Goal: Use online tool/utility

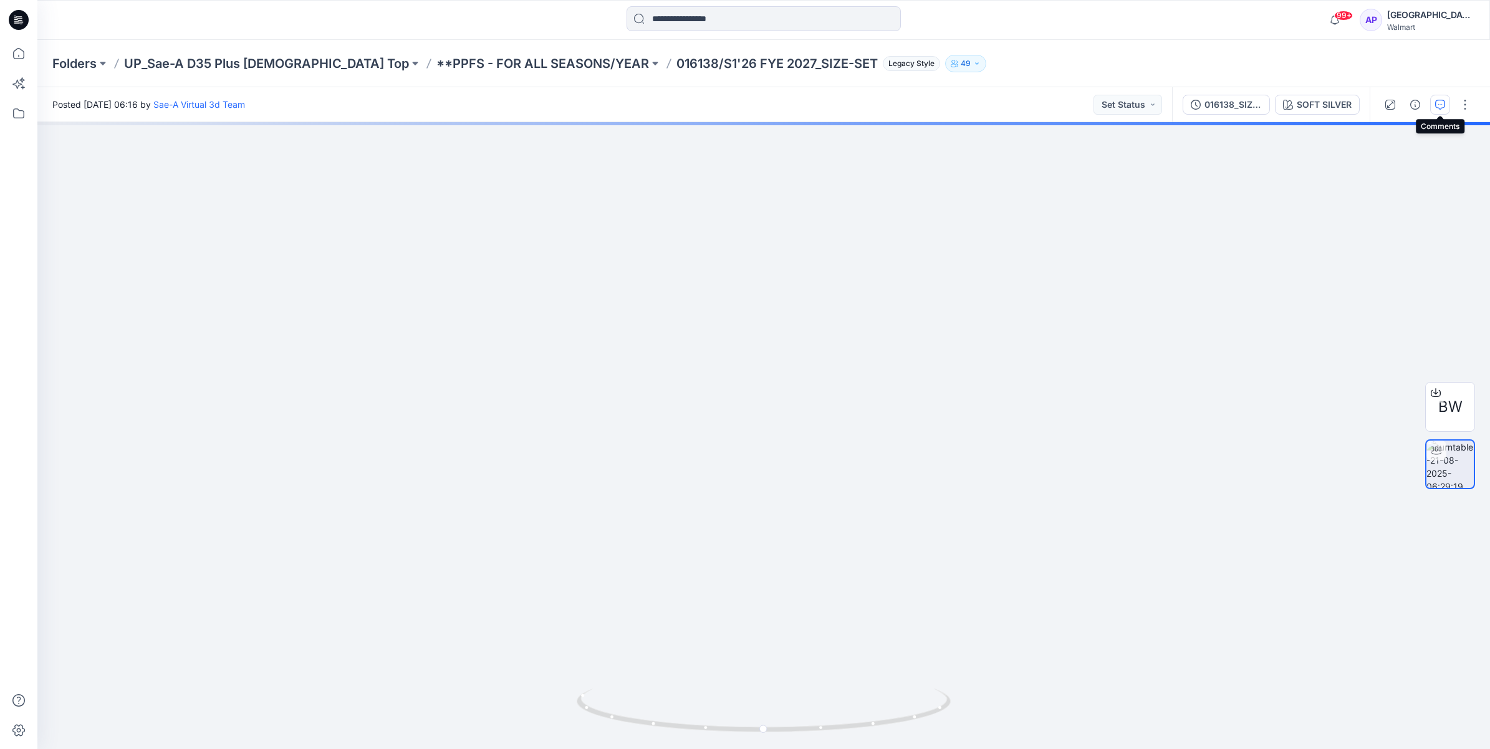
click at [1437, 100] on icon "button" at bounding box center [1440, 105] width 10 height 10
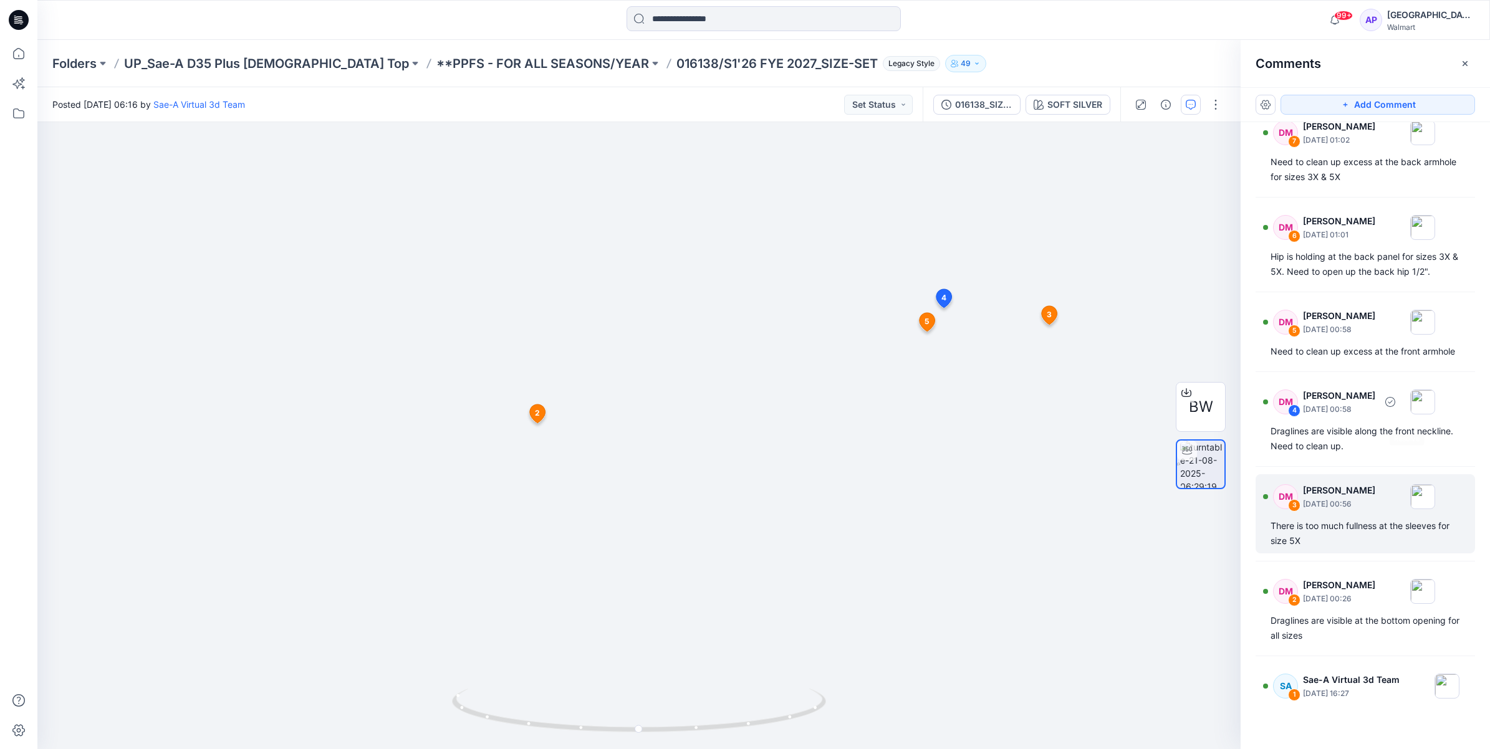
scroll to position [97, 0]
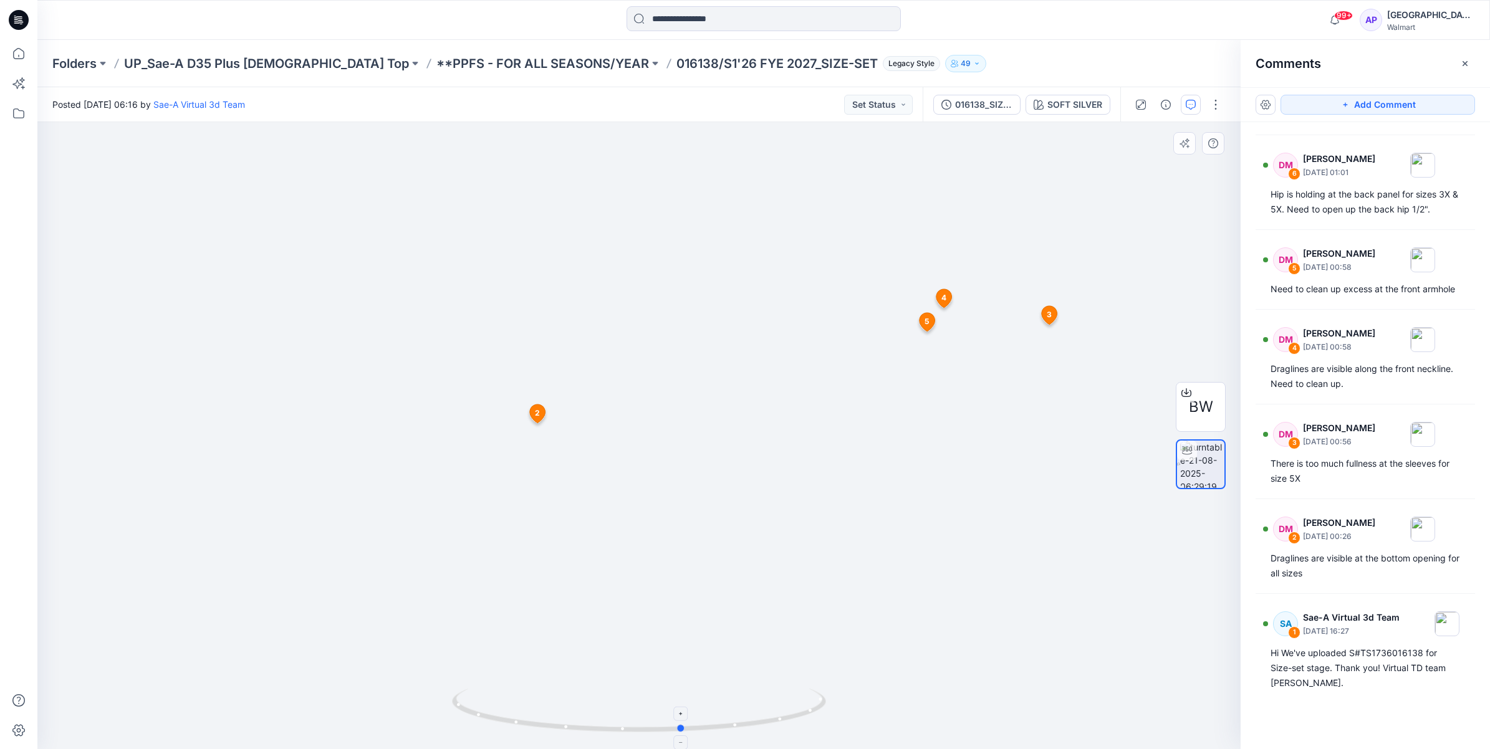
drag, startPoint x: 686, startPoint y: 727, endPoint x: 749, endPoint y: 729, distance: 63.0
click at [740, 730] on icon at bounding box center [640, 712] width 377 height 47
drag, startPoint x: 730, startPoint y: 728, endPoint x: 720, endPoint y: 733, distance: 11.1
click at [720, 733] on icon at bounding box center [640, 712] width 377 height 47
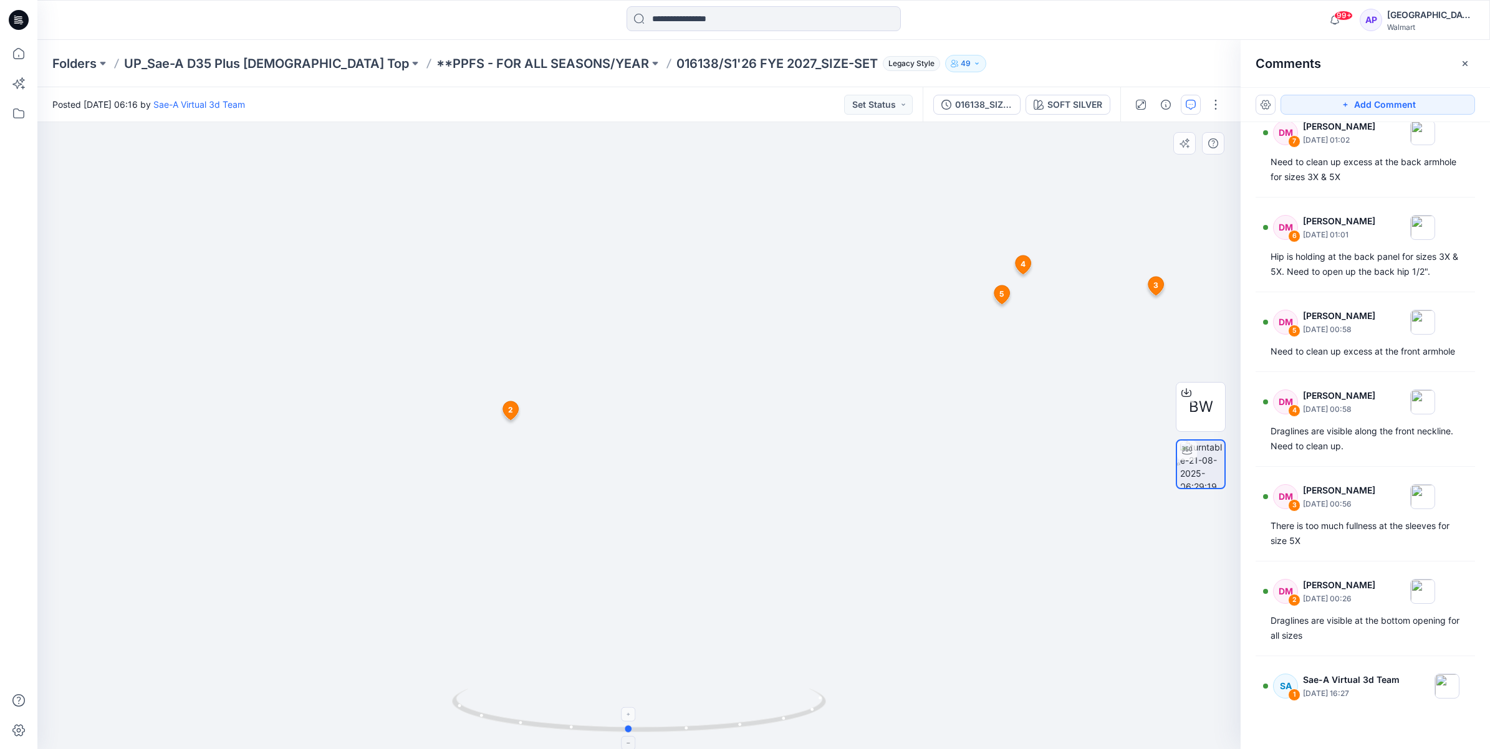
drag, startPoint x: 647, startPoint y: 734, endPoint x: 584, endPoint y: 727, distance: 63.3
click at [584, 727] on icon at bounding box center [640, 712] width 377 height 47
drag, startPoint x: 672, startPoint y: 732, endPoint x: 689, endPoint y: 725, distance: 18.4
click at [689, 725] on icon at bounding box center [640, 712] width 377 height 47
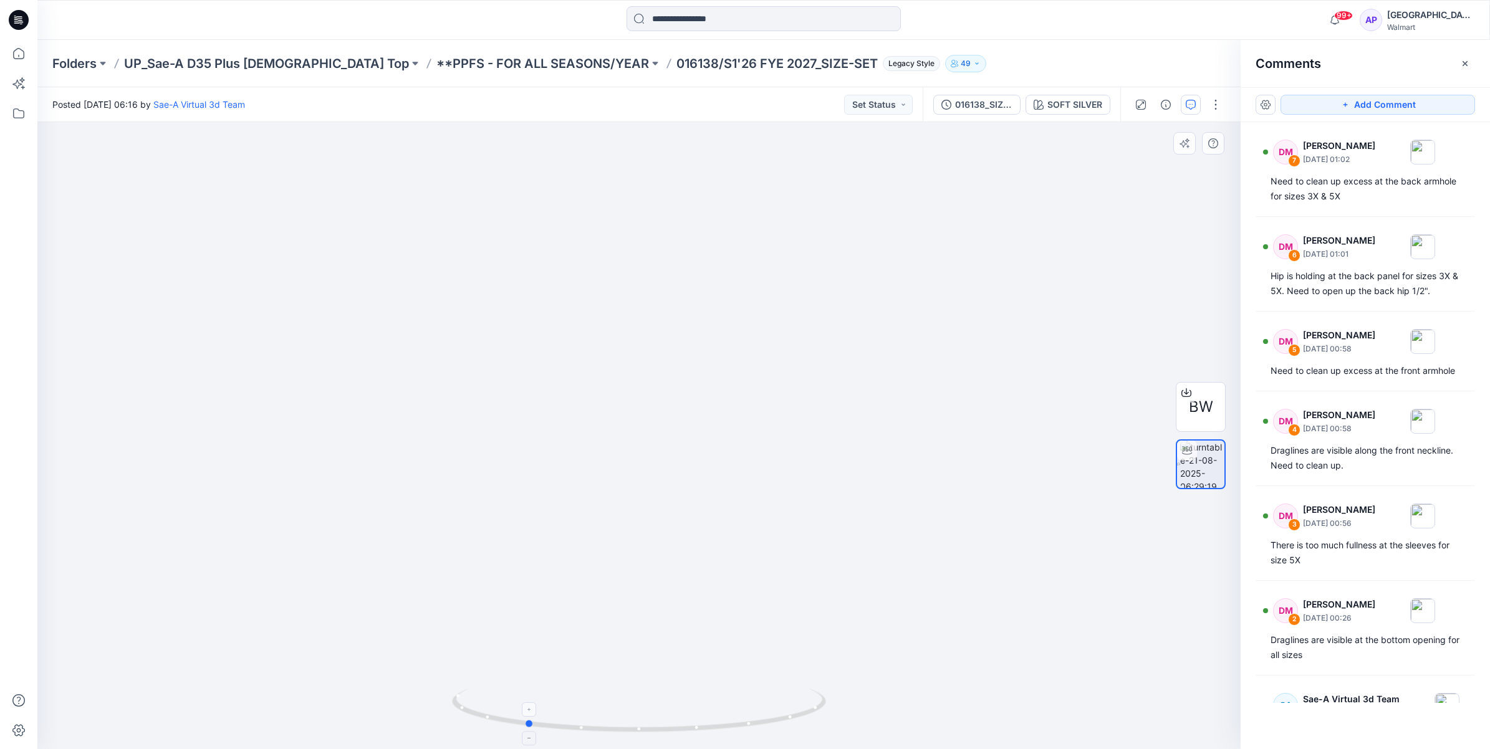
drag, startPoint x: 777, startPoint y: 720, endPoint x: 664, endPoint y: 720, distance: 112.8
click at [664, 720] on icon at bounding box center [640, 712] width 377 height 47
drag, startPoint x: 728, startPoint y: 734, endPoint x: 699, endPoint y: 734, distance: 29.3
click at [699, 734] on icon at bounding box center [640, 712] width 377 height 47
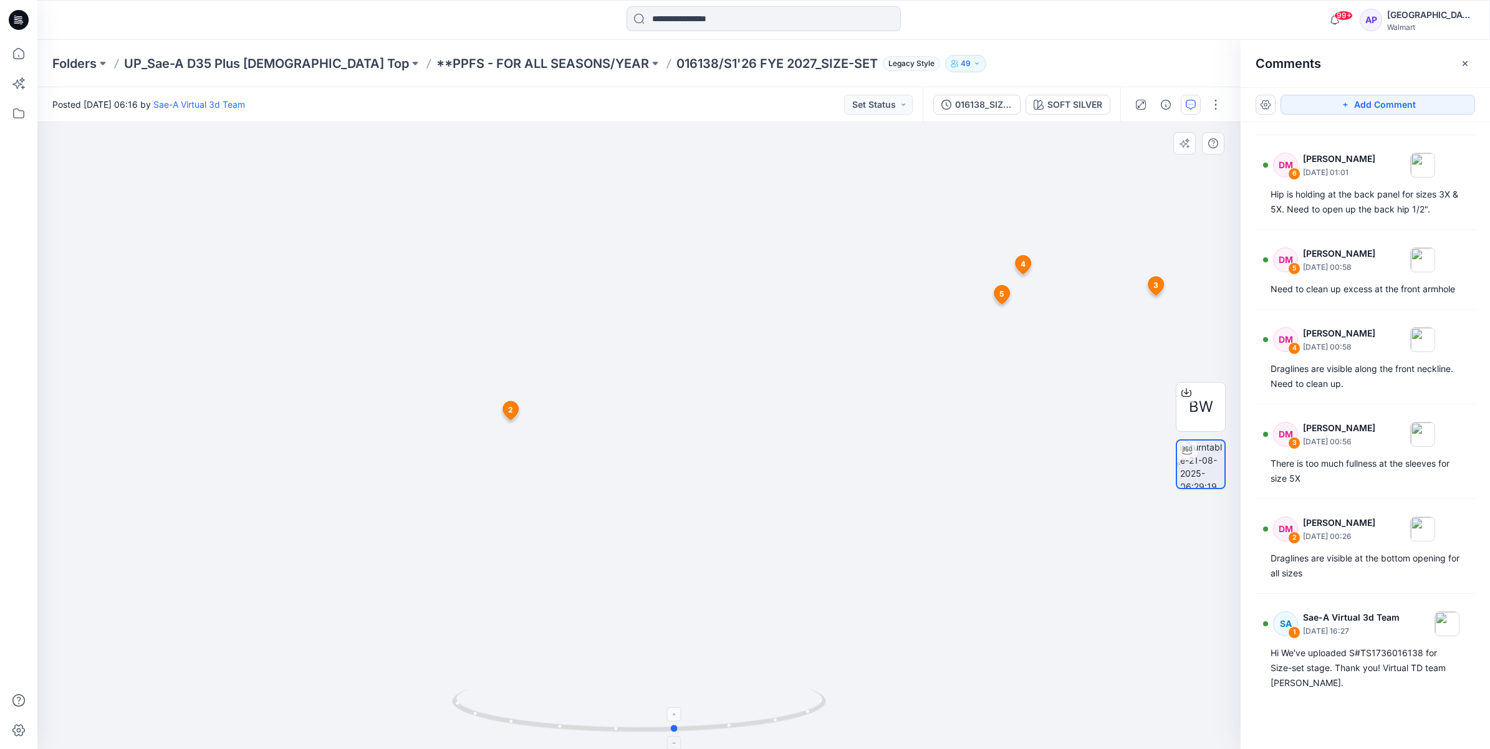
drag, startPoint x: 568, startPoint y: 727, endPoint x: 778, endPoint y: 733, distance: 209.5
click at [778, 733] on icon at bounding box center [640, 712] width 377 height 47
drag, startPoint x: 737, startPoint y: 723, endPoint x: 634, endPoint y: 732, distance: 103.3
click at [634, 732] on icon at bounding box center [640, 712] width 377 height 47
drag, startPoint x: 699, startPoint y: 729, endPoint x: 768, endPoint y: 730, distance: 69.8
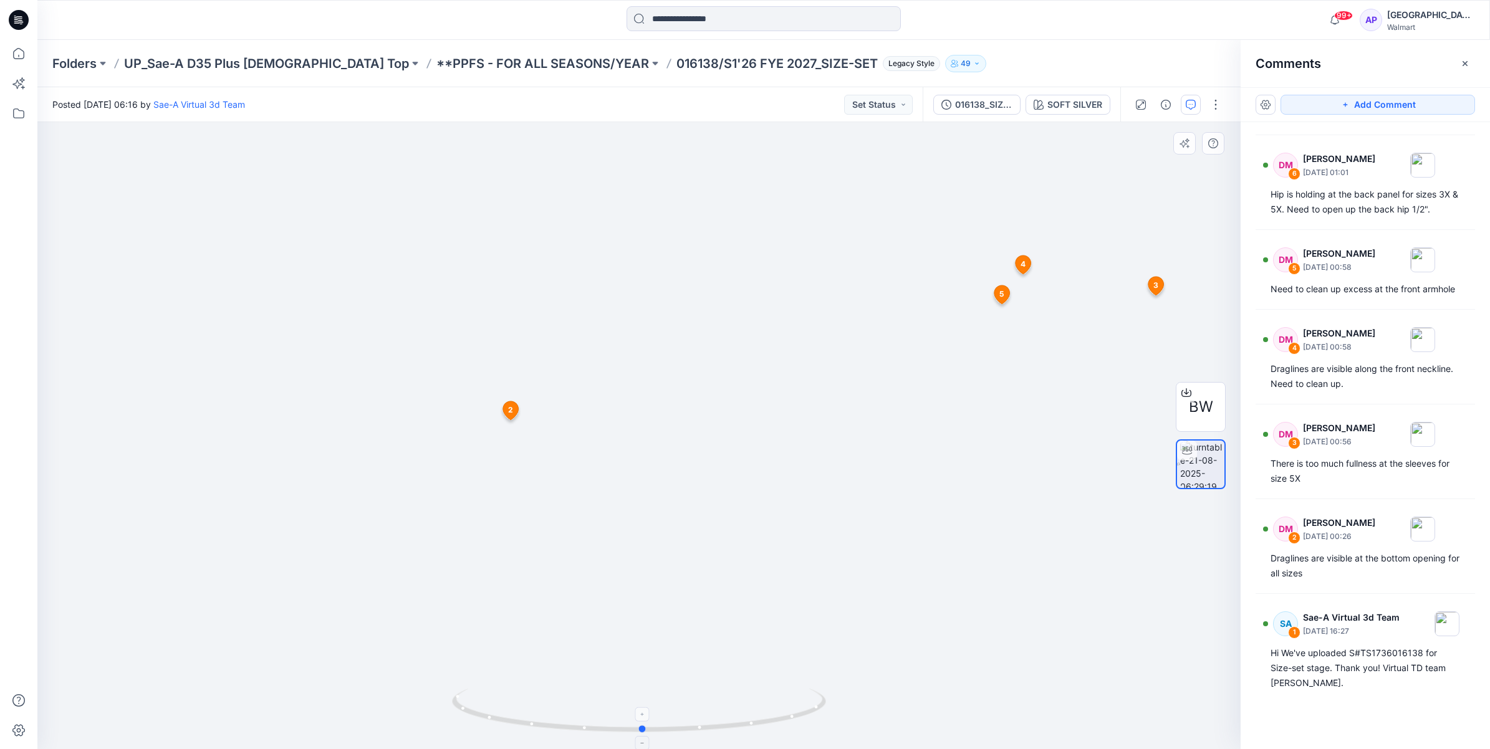
click at [768, 730] on icon at bounding box center [640, 712] width 377 height 47
